Goal: Task Accomplishment & Management: Manage account settings

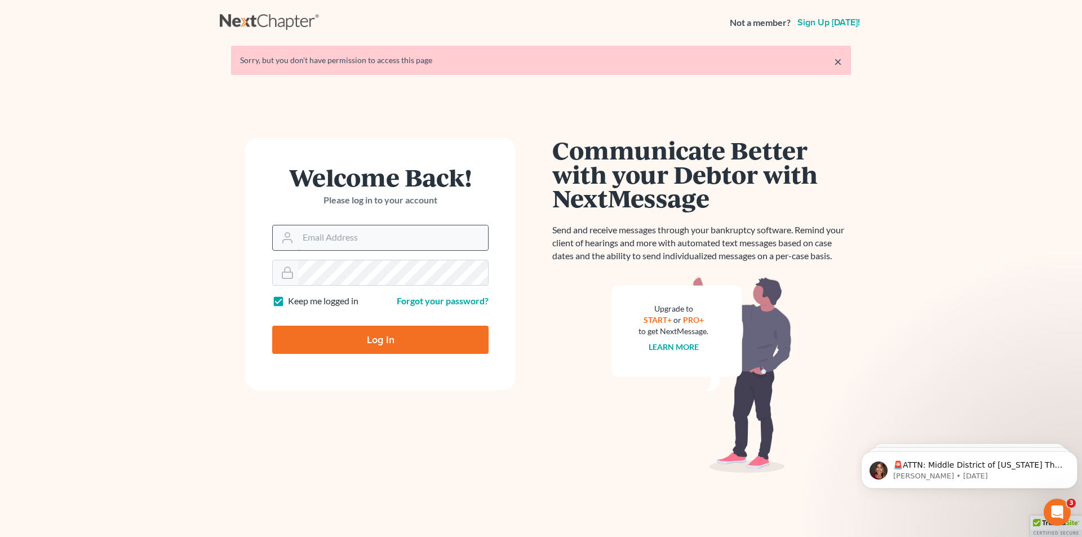
click at [321, 240] on input "Email Address" at bounding box center [393, 237] width 190 height 25
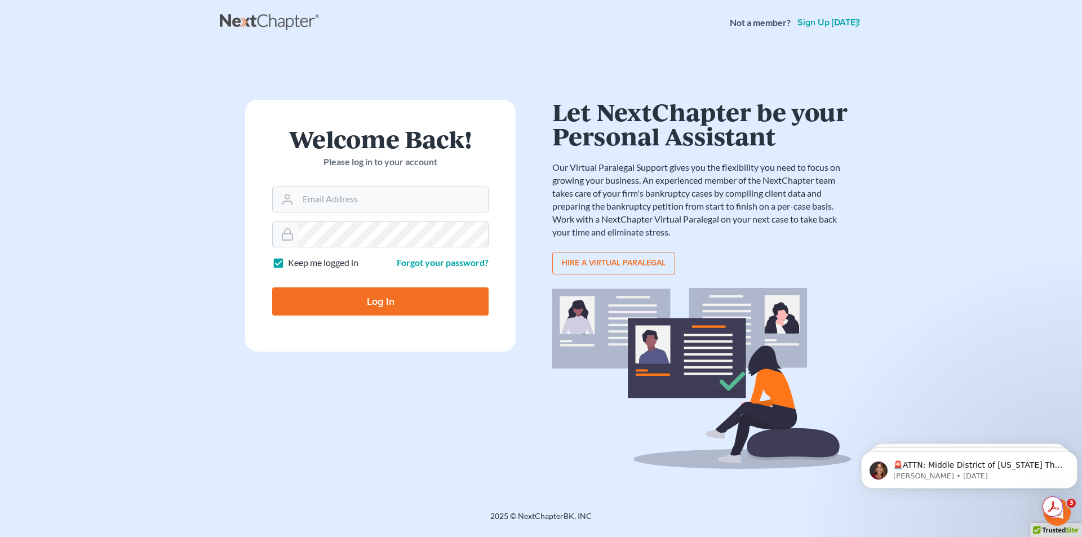
type input "[PERSON_NAME][EMAIL_ADDRESS][PERSON_NAME][DOMAIN_NAME]"
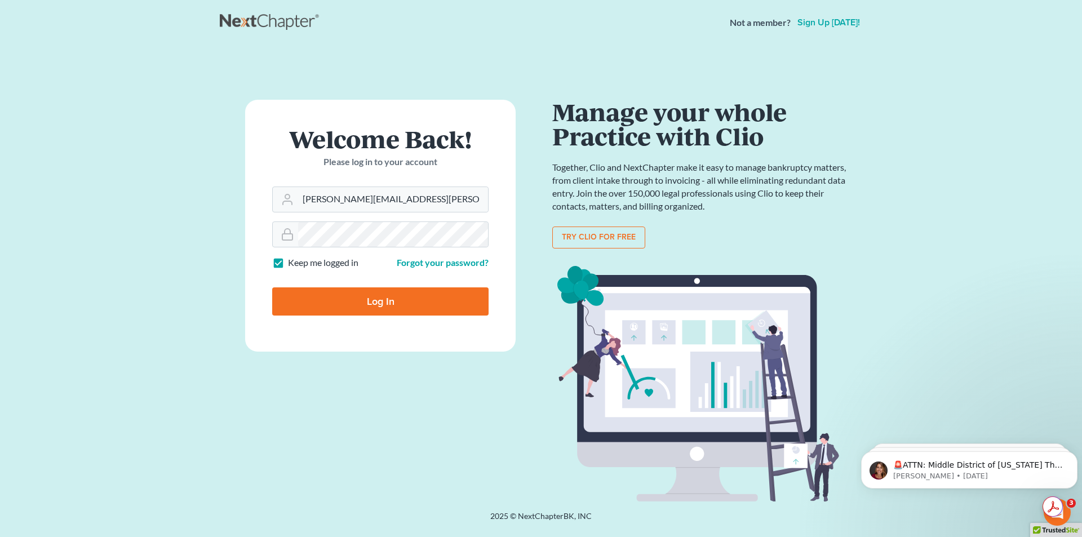
click at [344, 303] on input "Log In" at bounding box center [380, 301] width 216 height 28
type input "Thinking..."
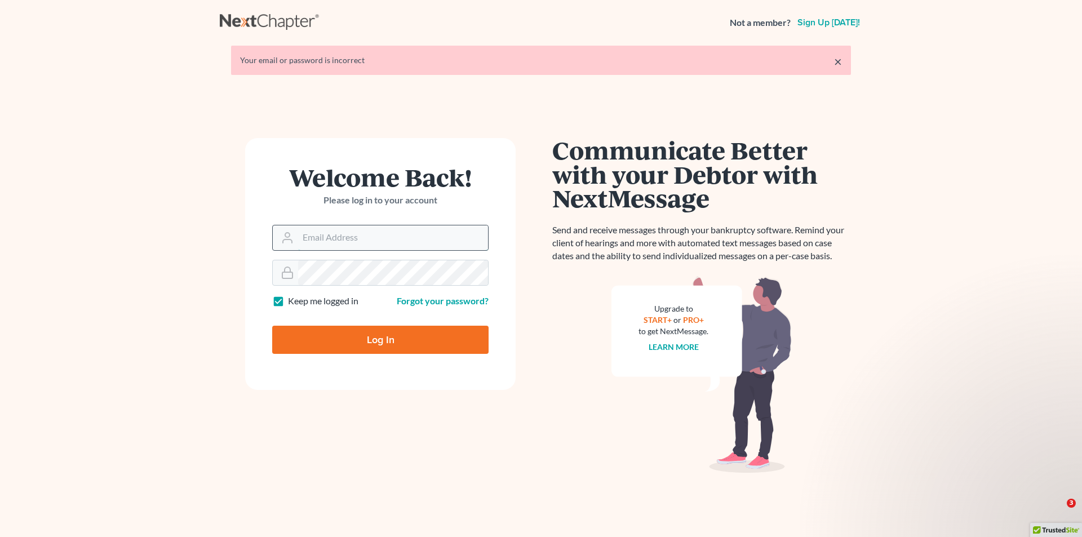
click at [321, 244] on input "Email Address" at bounding box center [393, 237] width 190 height 25
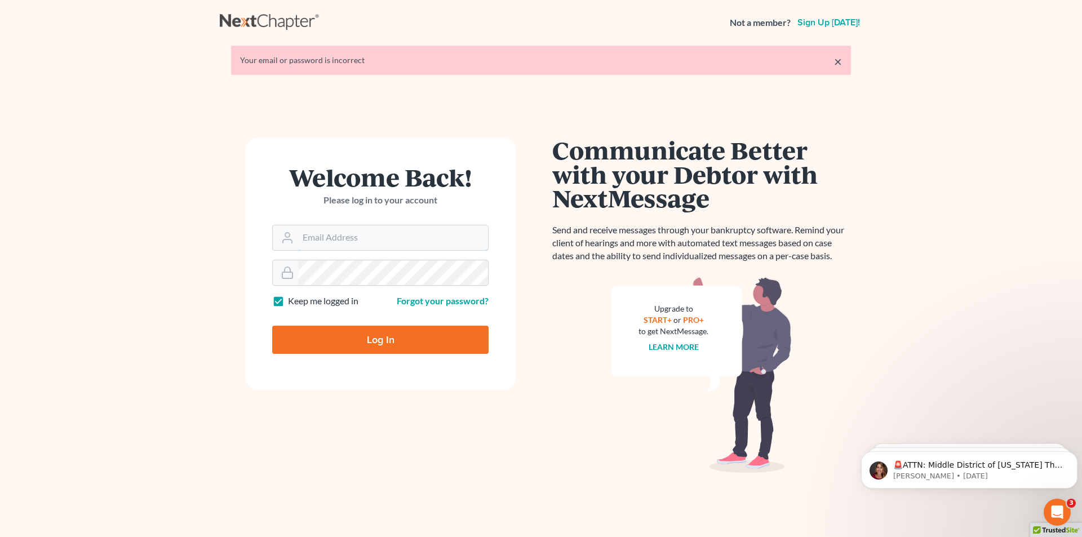
type input "[PERSON_NAME][EMAIL_ADDRESS][PERSON_NAME][DOMAIN_NAME]"
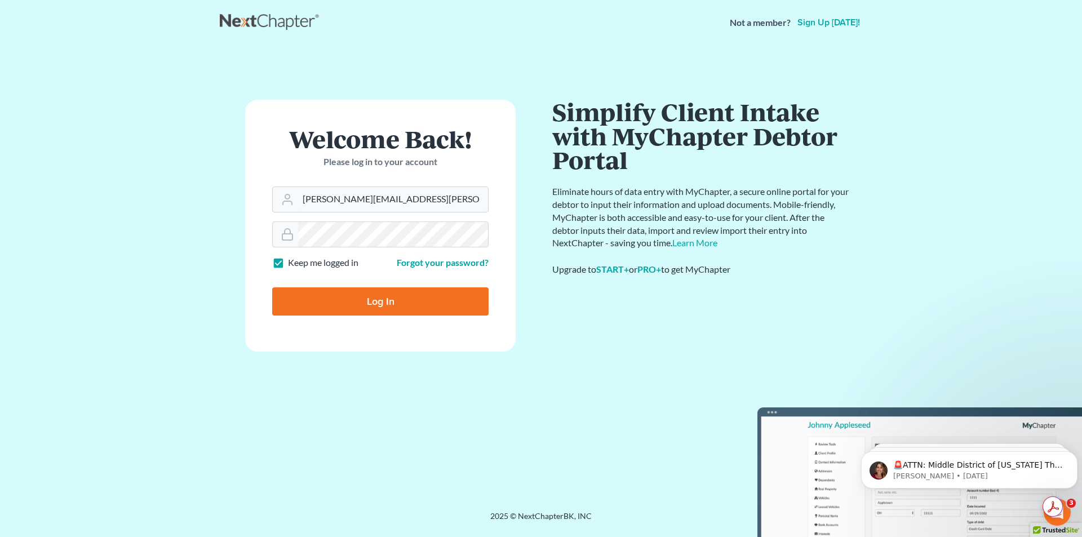
click at [328, 301] on input "Log In" at bounding box center [380, 301] width 216 height 28
type input "Thinking..."
